Goal: Entertainment & Leisure: Consume media (video, audio)

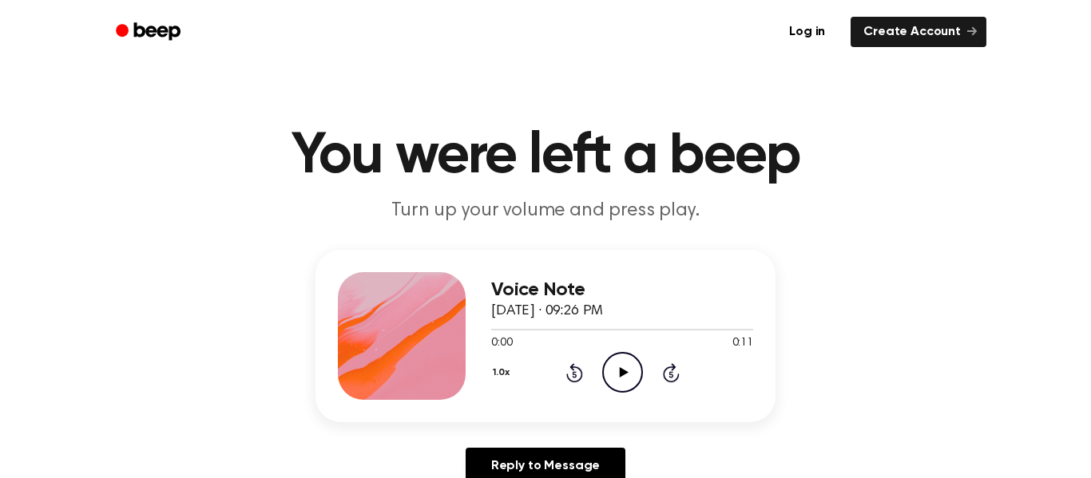
click at [622, 370] on icon at bounding box center [623, 372] width 9 height 10
click at [624, 378] on icon "Play Audio" at bounding box center [622, 372] width 41 height 41
click at [624, 382] on icon "Play Audio" at bounding box center [622, 372] width 41 height 41
click at [621, 362] on icon "Play Audio" at bounding box center [622, 372] width 41 height 41
click at [117, 42] on icon "Beep" at bounding box center [150, 31] width 68 height 23
